Goal: Information Seeking & Learning: Understand process/instructions

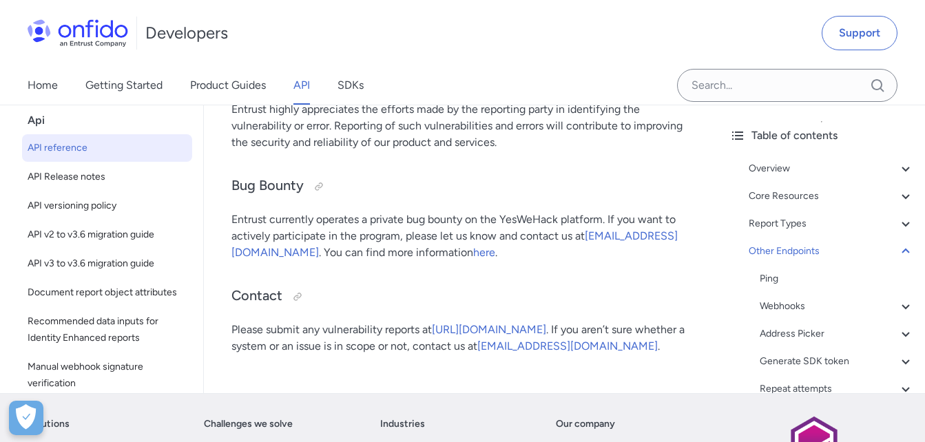
drag, startPoint x: 231, startPoint y: 189, endPoint x: 575, endPoint y: 191, distance: 343.6
drag, startPoint x: 575, startPoint y: 191, endPoint x: 536, endPoint y: 140, distance: 63.8
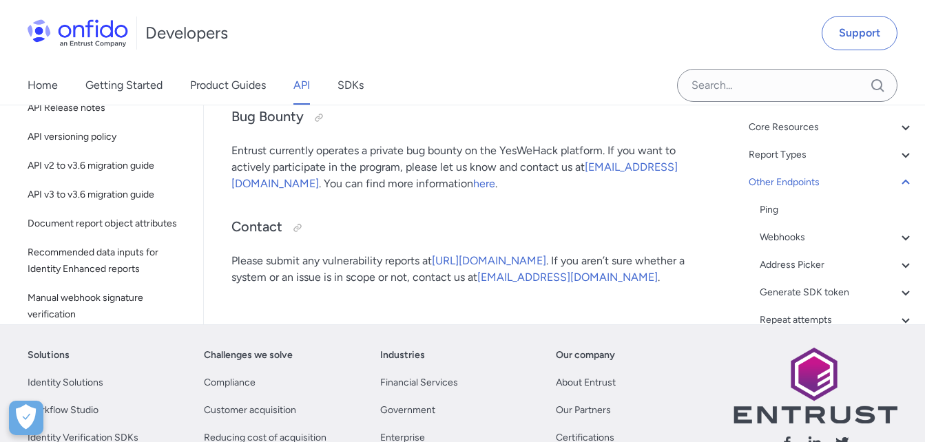
drag, startPoint x: 670, startPoint y: 228, endPoint x: 334, endPoint y: 232, distance: 336.1
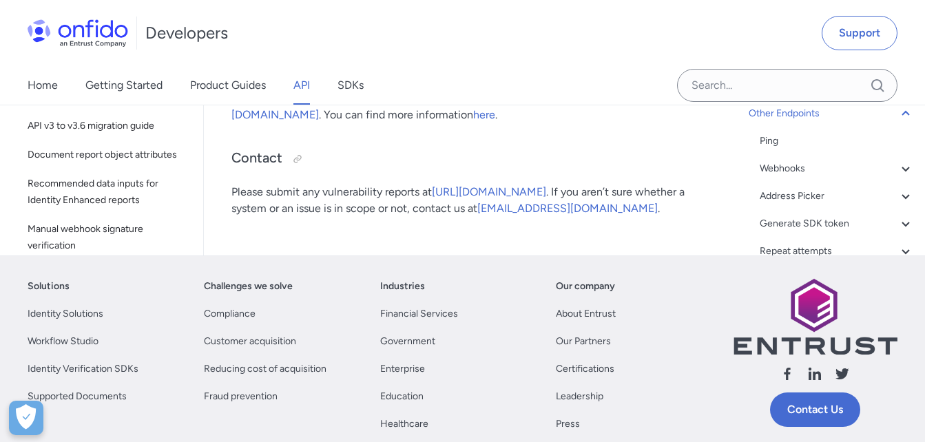
scroll to position [175739, 0]
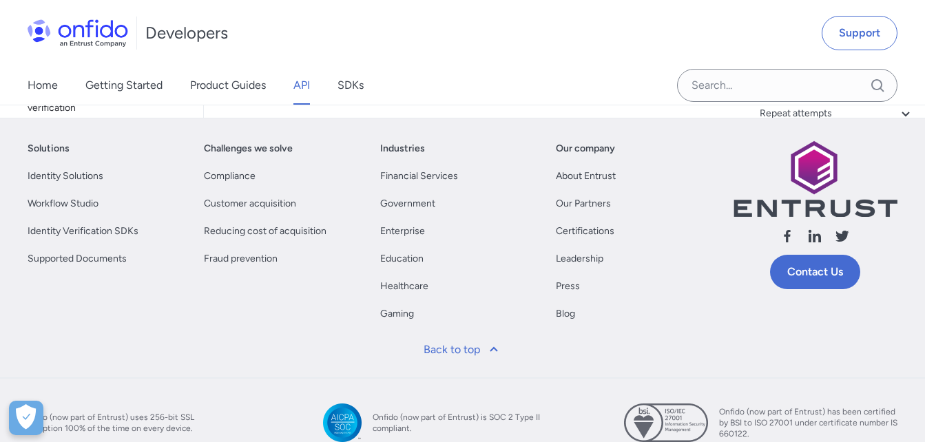
drag, startPoint x: 233, startPoint y: 300, endPoint x: 408, endPoint y: 297, distance: 174.9
drag, startPoint x: 408, startPoint y: 297, endPoint x: 544, endPoint y: 247, distance: 145.1
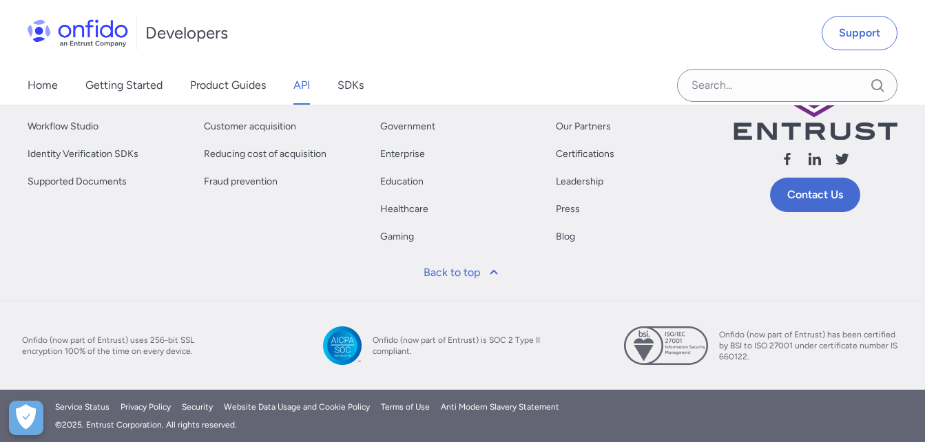
scroll to position [176428, 0]
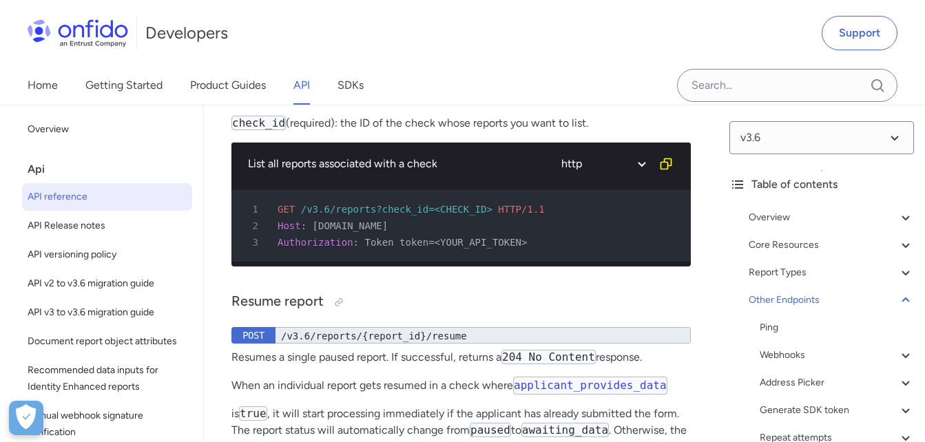
scroll to position [174319, 0]
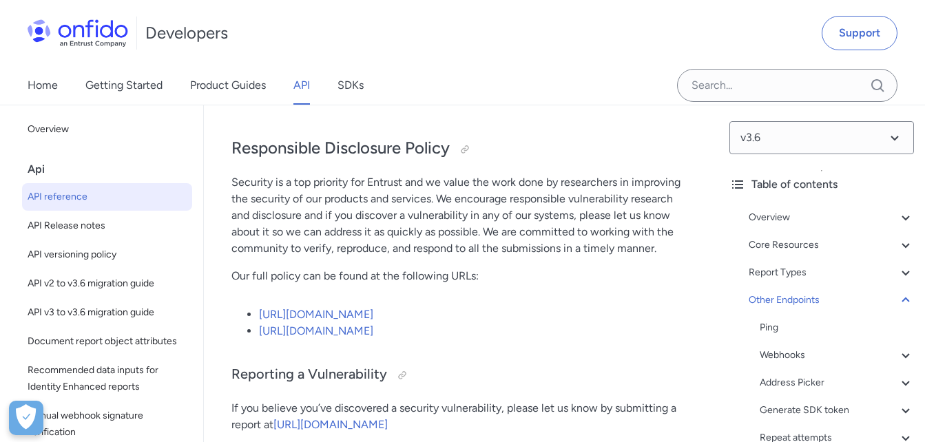
scroll to position [175190, 0]
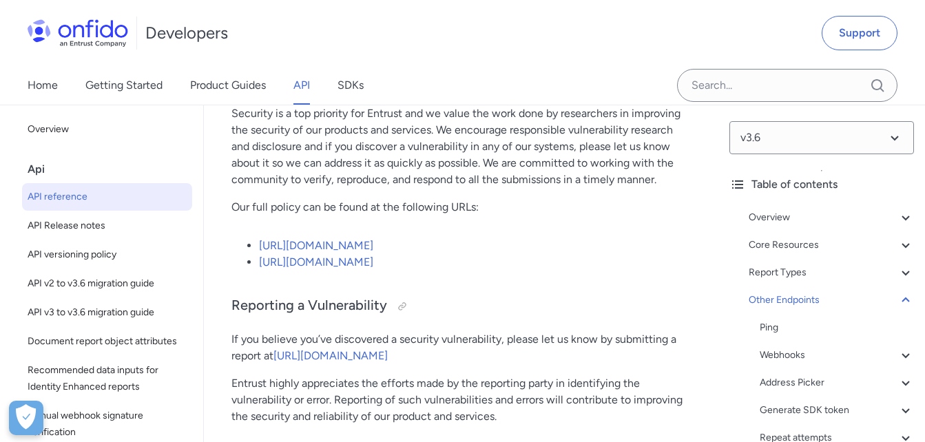
drag, startPoint x: 330, startPoint y: 225, endPoint x: 661, endPoint y: 226, distance: 331.2
drag, startPoint x: 661, startPoint y: 226, endPoint x: 558, endPoint y: 241, distance: 103.7
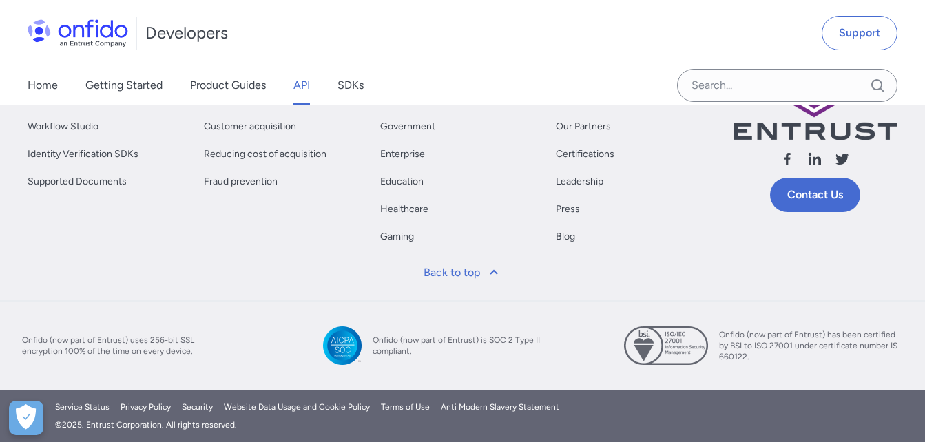
scroll to position [176016, 0]
drag, startPoint x: 282, startPoint y: 257, endPoint x: 501, endPoint y: 256, distance: 218.3
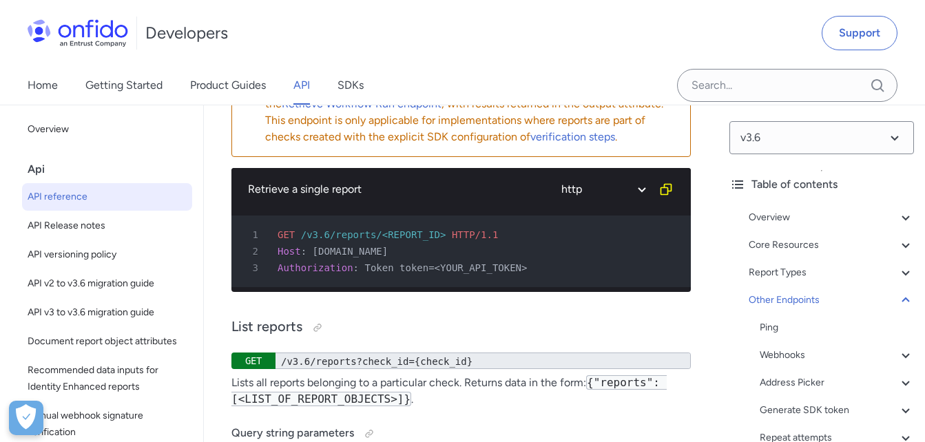
scroll to position [174044, 0]
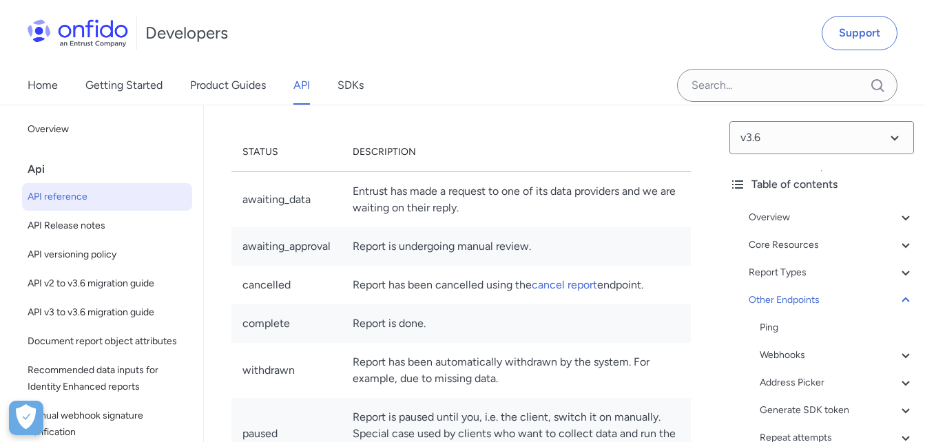
scroll to position [172416, 0]
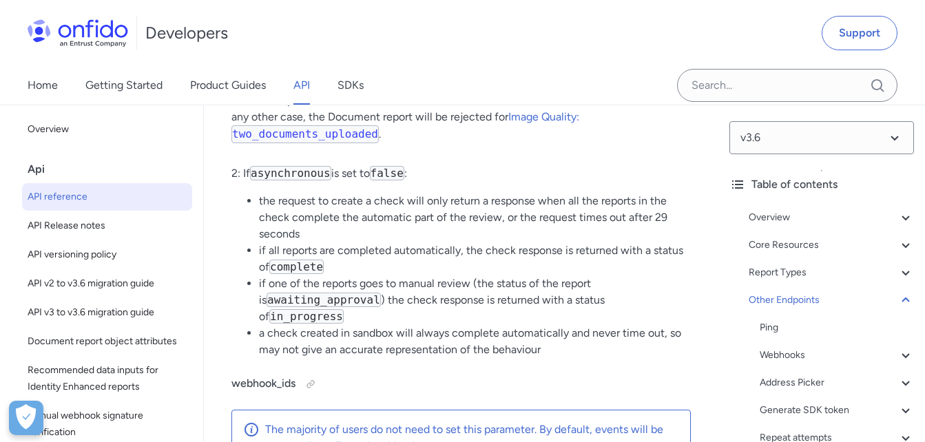
scroll to position [168623, 0]
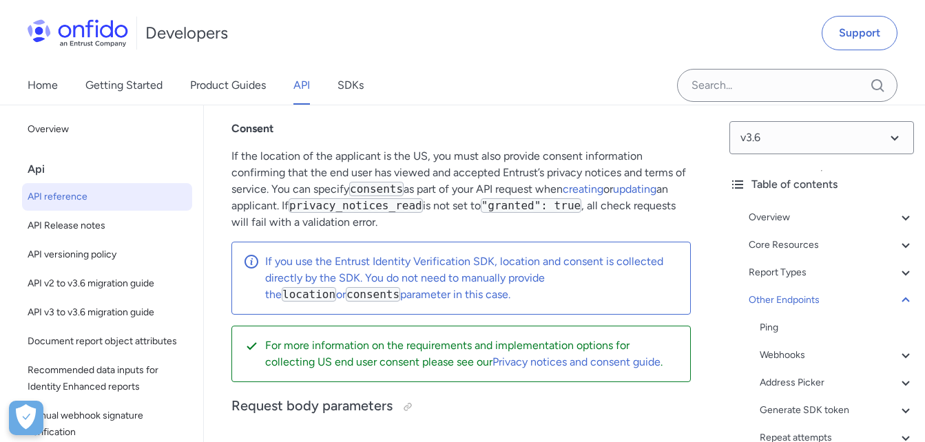
scroll to position [167147, 0]
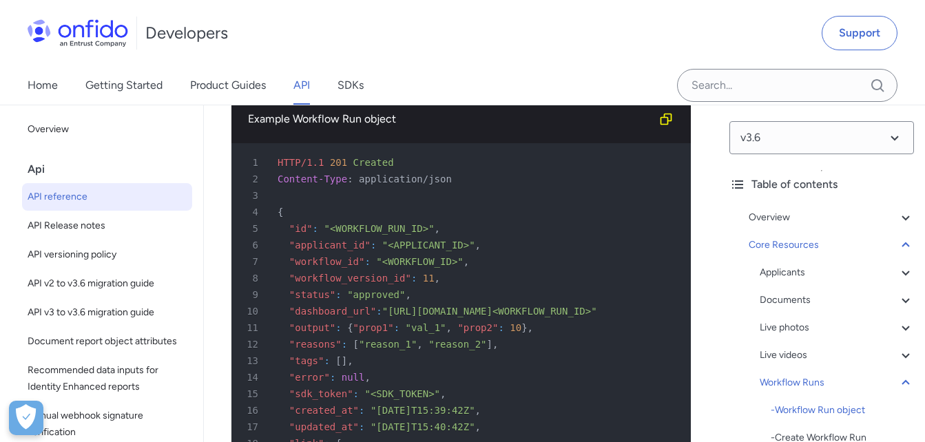
scroll to position [40719, 0]
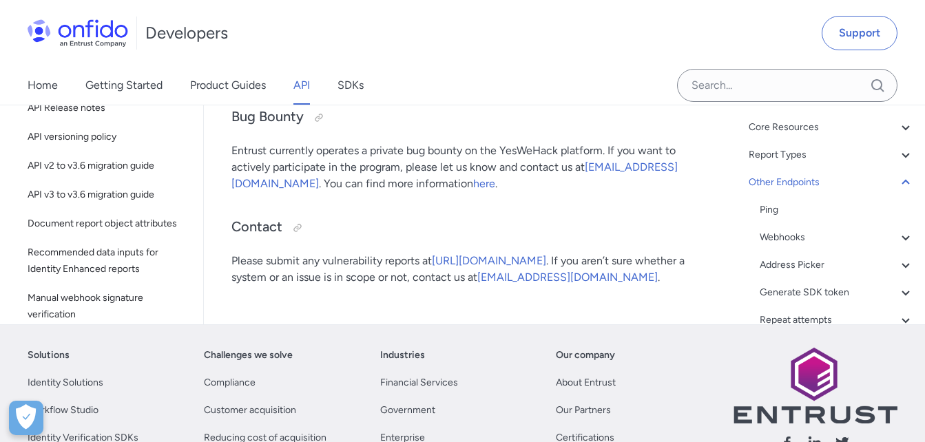
scroll to position [175464, 0]
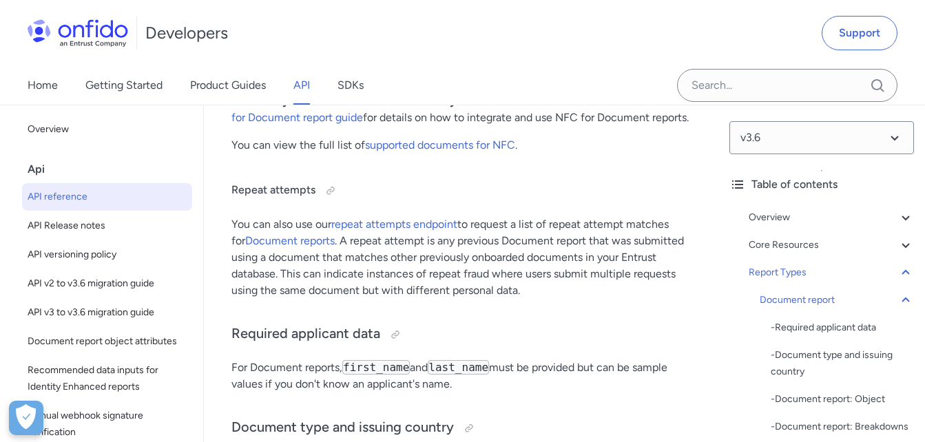
scroll to position [66016, 0]
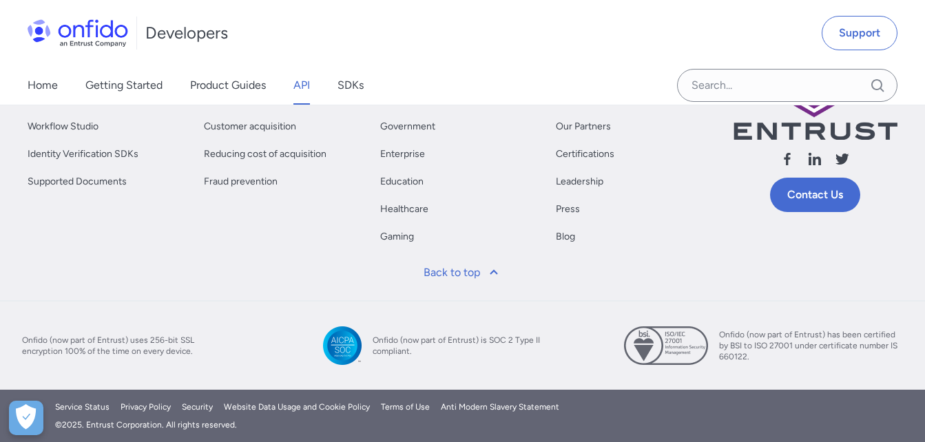
scroll to position [207, 0]
